Goal: Transaction & Acquisition: Purchase product/service

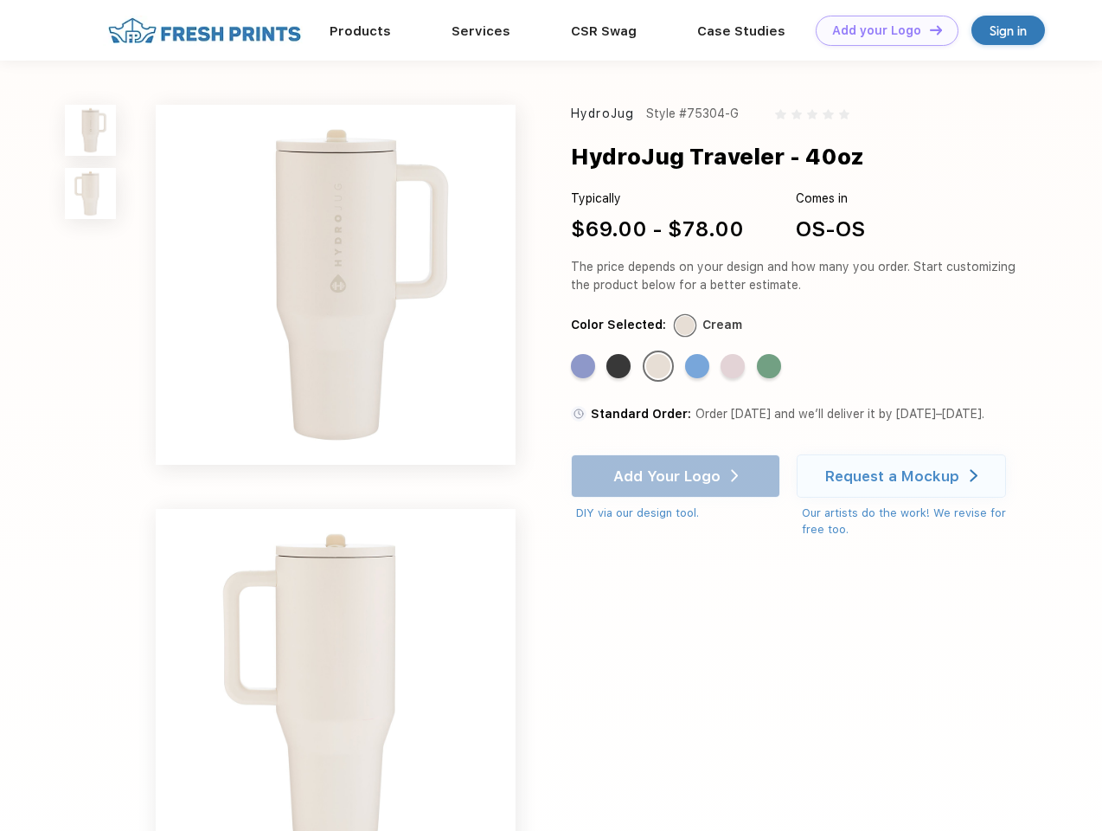
click at [881, 30] on link "Add your Logo Design Tool" at bounding box center [887, 31] width 143 height 30
click at [91, 130] on img at bounding box center [90, 130] width 51 height 51
click at [91, 194] on img at bounding box center [90, 193] width 51 height 51
click at [585, 367] on div "Standard Color" at bounding box center [583, 366] width 24 height 24
click at [620, 367] on div "Standard Color" at bounding box center [618, 366] width 24 height 24
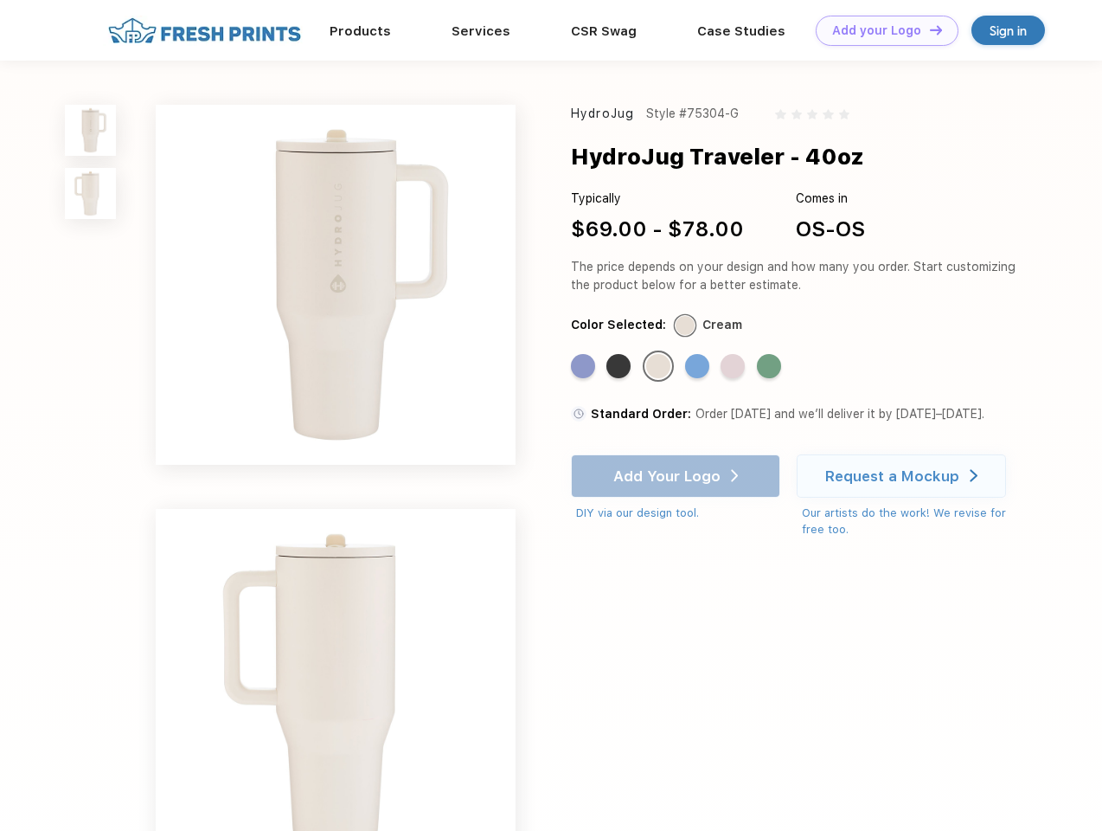
click at [660, 367] on div "Standard Color" at bounding box center [658, 366] width 24 height 24
click at [699, 367] on div "Standard Color" at bounding box center [697, 366] width 24 height 24
click at [735, 367] on div "Standard Color" at bounding box center [733, 366] width 24 height 24
click at [771, 367] on div "Standard Color" at bounding box center [769, 366] width 24 height 24
click at [677, 476] on div "Add Your Logo DIY via our design tool. Ah shoot! This product isn't up in our d…" at bounding box center [675, 487] width 209 height 67
